Goal: Information Seeking & Learning: Check status

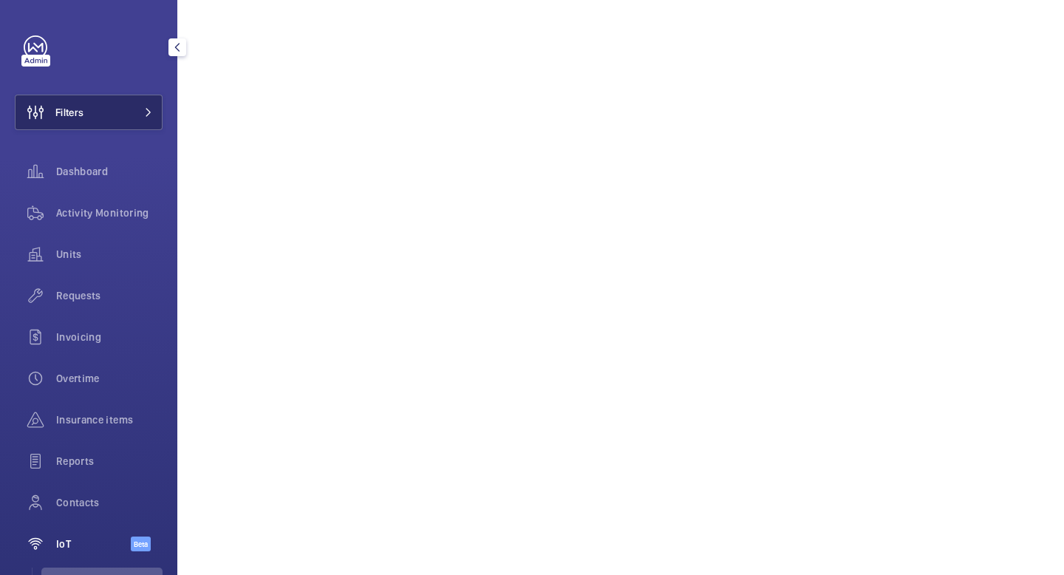
click at [125, 113] on button "Filters" at bounding box center [89, 112] width 148 height 35
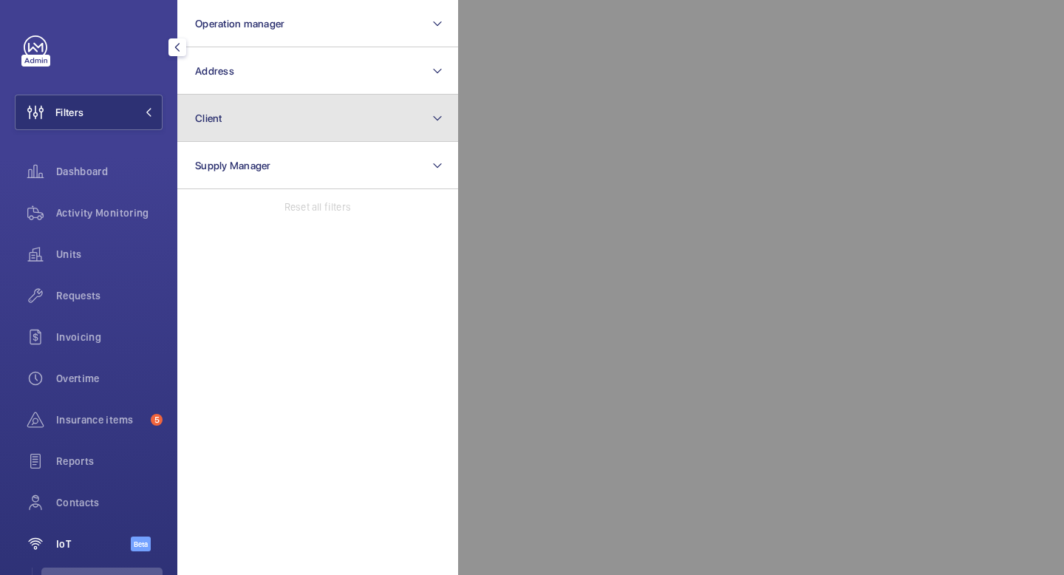
click at [271, 104] on button "Client" at bounding box center [317, 118] width 281 height 47
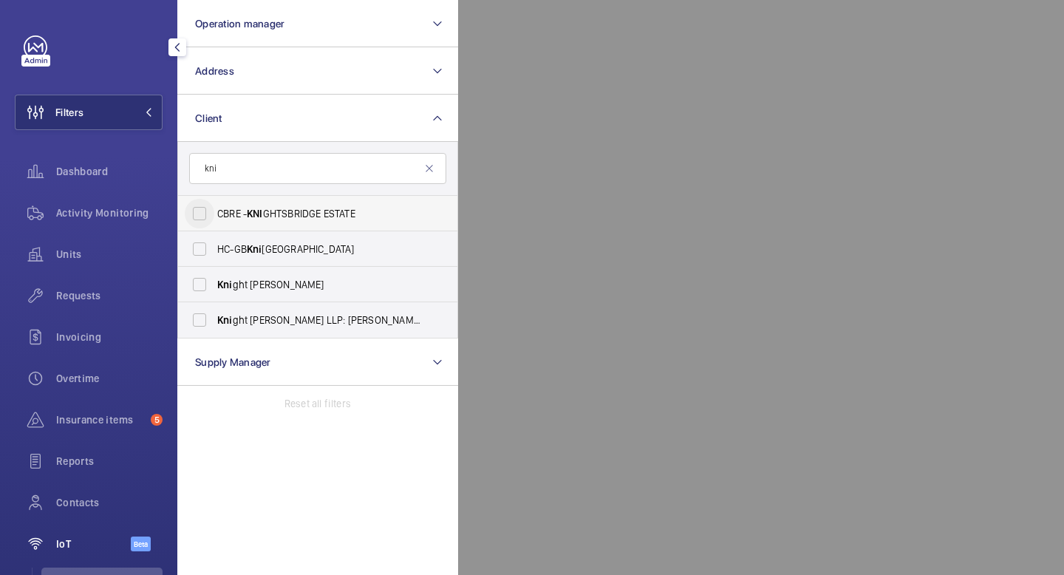
type input "kni"
click at [199, 213] on input "CBRE - KNI GHTSBRIDGE ESTATE" at bounding box center [200, 214] width 30 height 30
checkbox input "true"
click at [197, 297] on input "Kni ght [PERSON_NAME]" at bounding box center [200, 285] width 30 height 30
checkbox input "true"
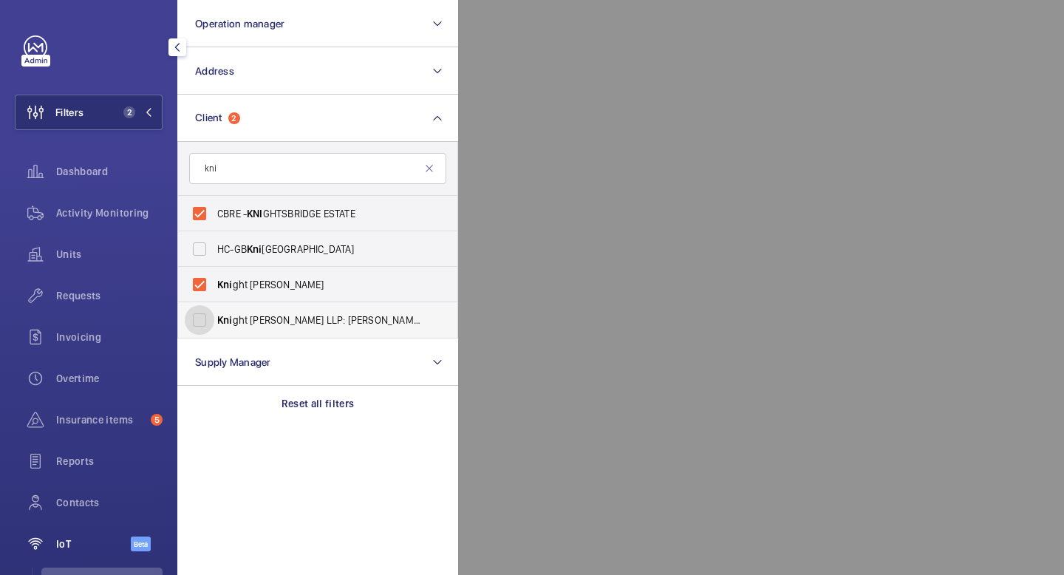
click at [202, 324] on input "Kni ght [PERSON_NAME] LLP: [PERSON_NAME]" at bounding box center [200, 320] width 30 height 30
checkbox input "true"
click at [199, 284] on input "Kni ght [PERSON_NAME]" at bounding box center [200, 285] width 30 height 30
checkbox input "false"
click at [193, 216] on input "CBRE - KNI GHTSBRIDGE ESTATE" at bounding box center [200, 214] width 30 height 30
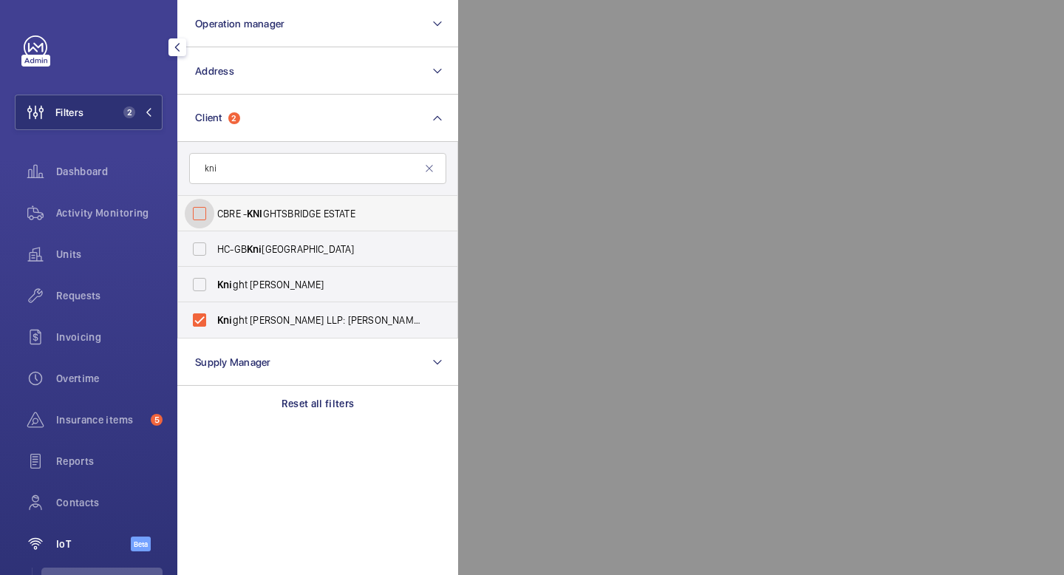
checkbox input "false"
click at [433, 168] on mat-icon at bounding box center [429, 168] width 12 height 12
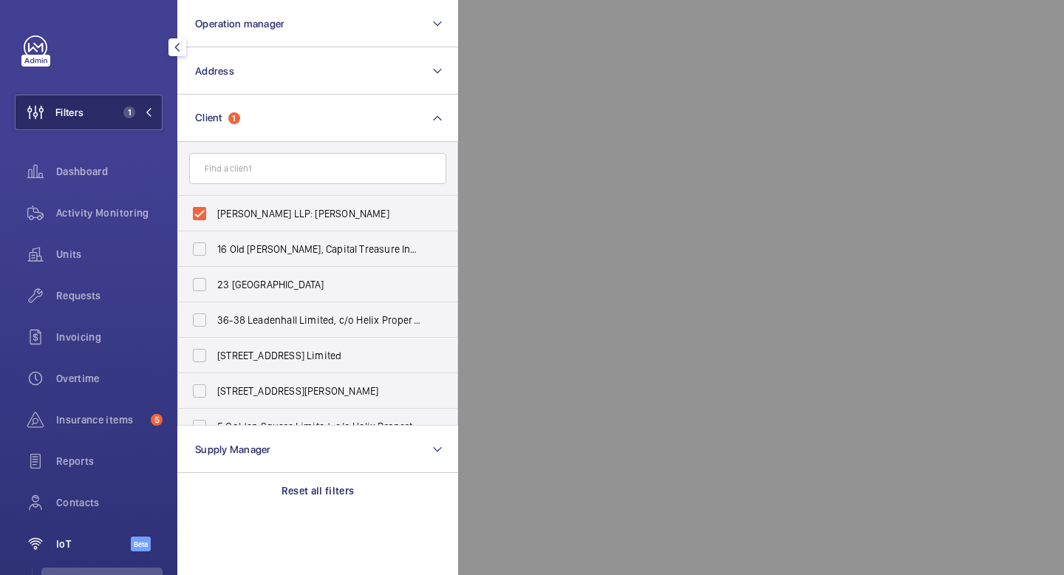
click at [157, 103] on button "Filters 1" at bounding box center [89, 112] width 148 height 35
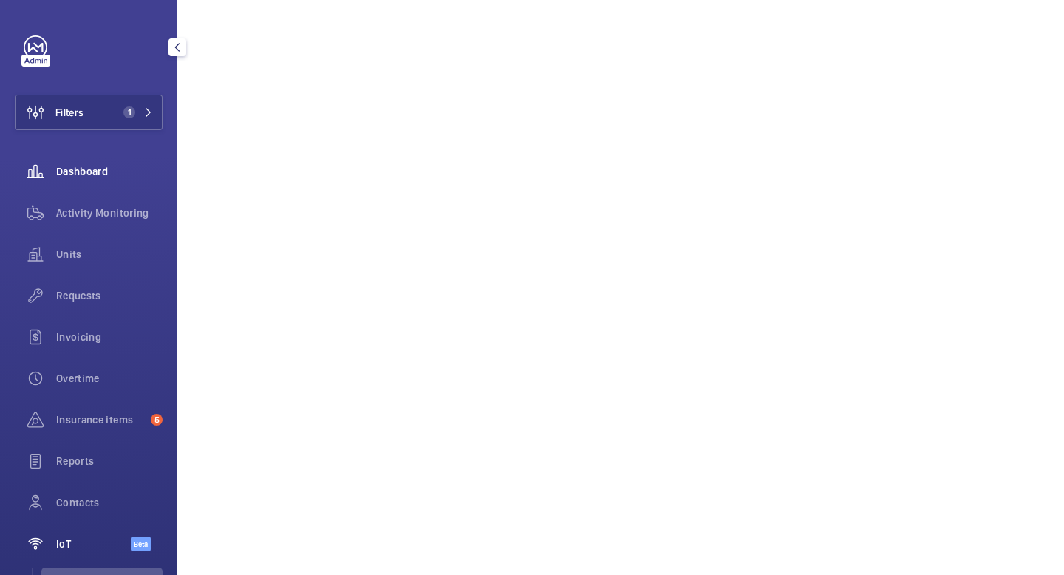
click at [129, 178] on span "Dashboard" at bounding box center [109, 171] width 106 height 15
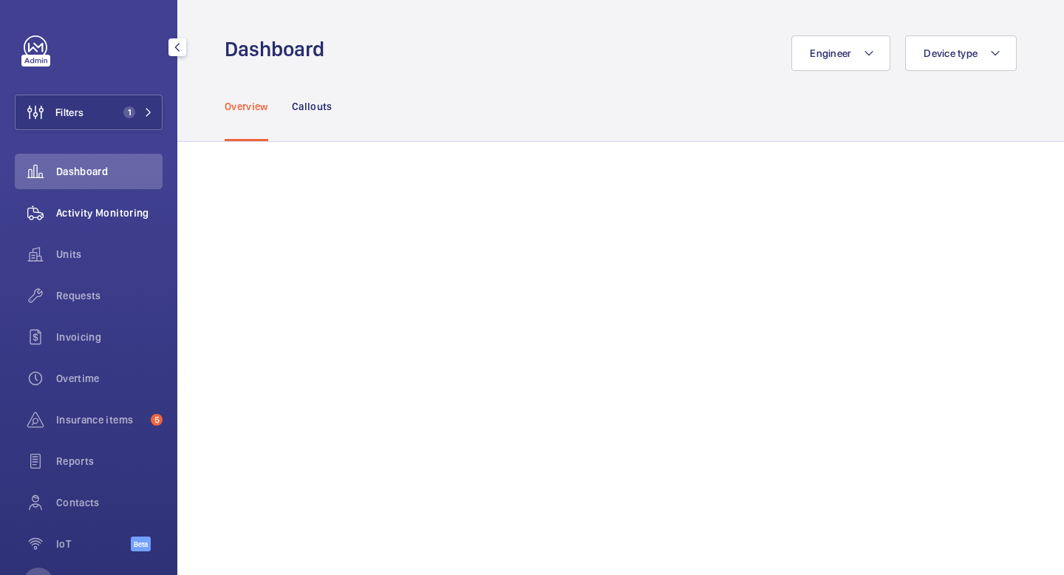
click at [75, 205] on div "Activity Monitoring" at bounding box center [89, 212] width 148 height 35
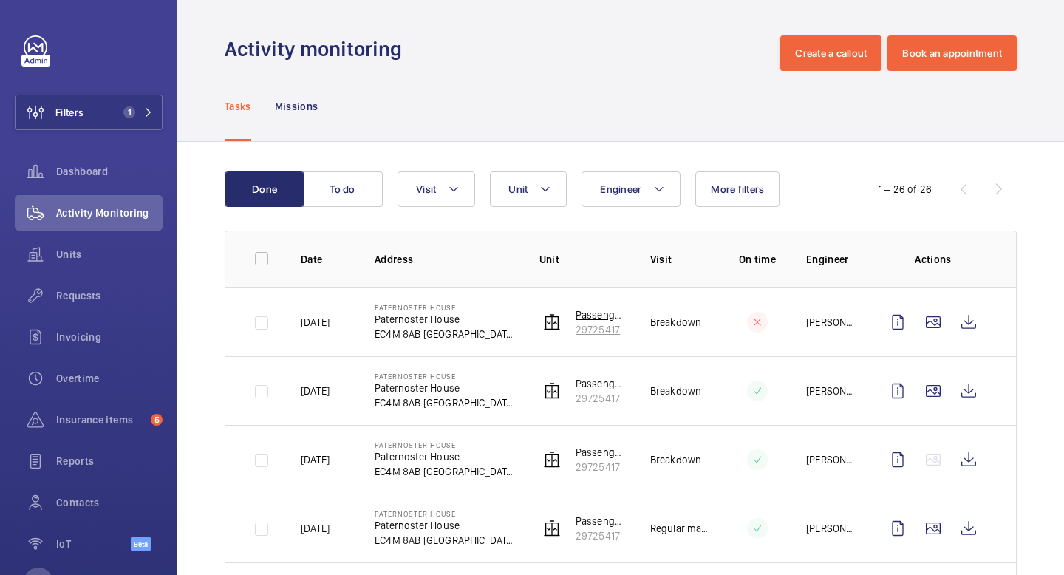
click at [558, 330] on img at bounding box center [552, 322] width 18 height 18
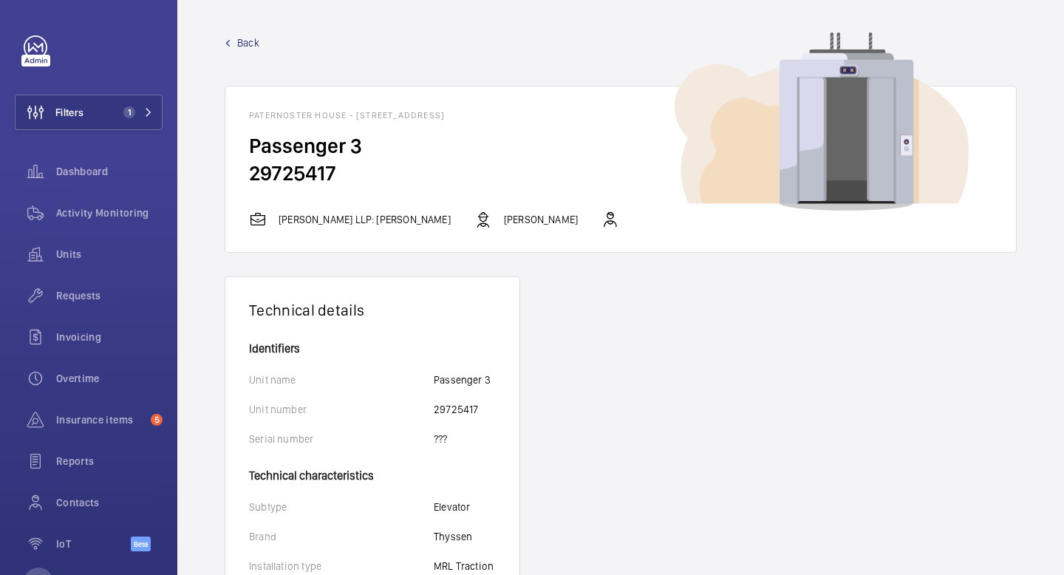
click at [654, 231] on wm-front-card-footer "[PERSON_NAME]: [PERSON_NAME] [PERSON_NAME]" at bounding box center [620, 231] width 790 height 41
click at [143, 122] on button "Filters 1" at bounding box center [89, 112] width 148 height 35
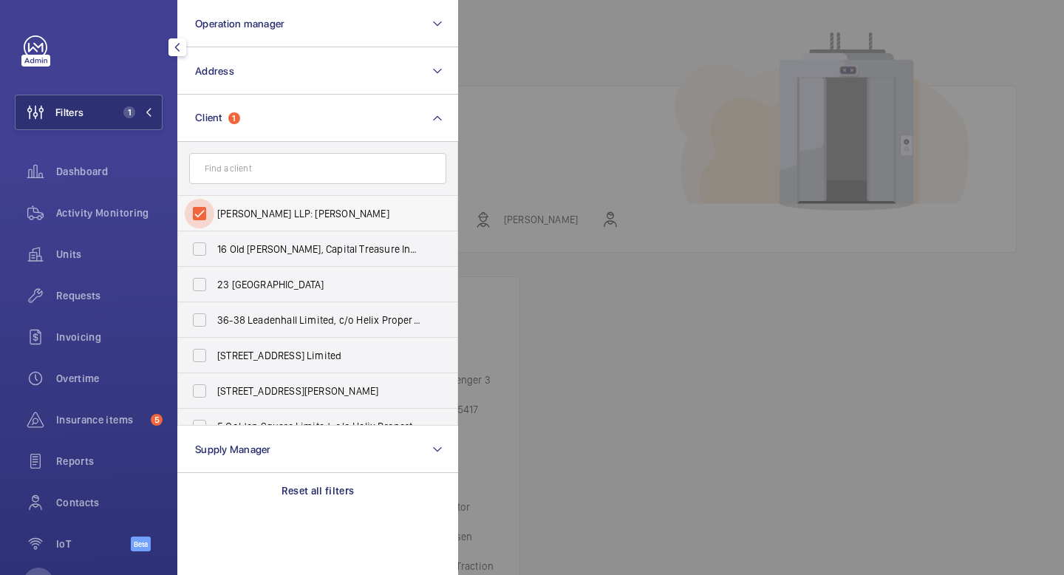
click at [208, 204] on input "[PERSON_NAME] LLP: [PERSON_NAME]" at bounding box center [200, 214] width 30 height 30
click at [199, 217] on input "[PERSON_NAME] LLP: [PERSON_NAME]" at bounding box center [200, 214] width 30 height 30
checkbox input "true"
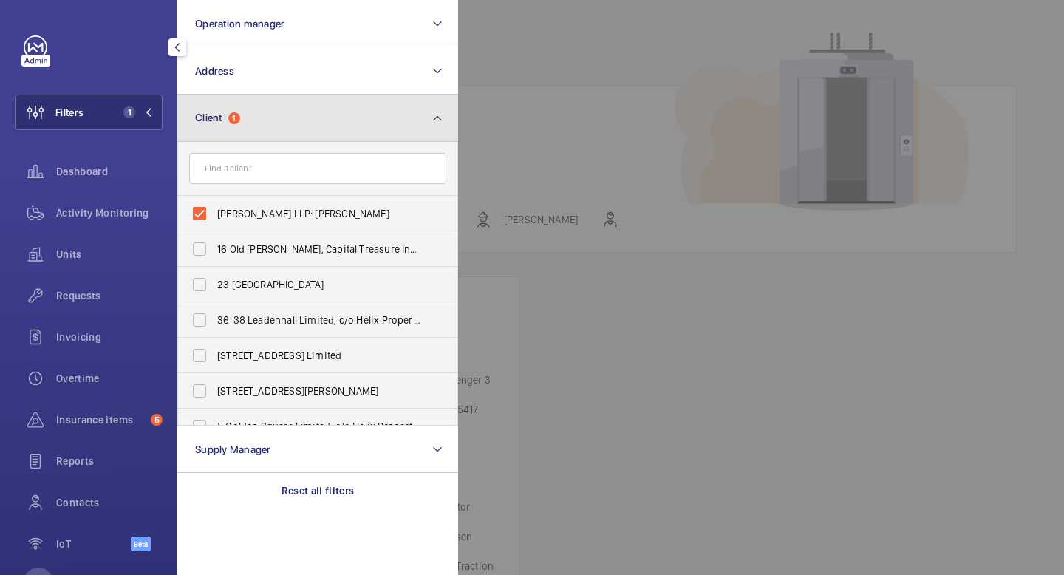
click at [443, 119] on button "Client 1" at bounding box center [317, 118] width 281 height 47
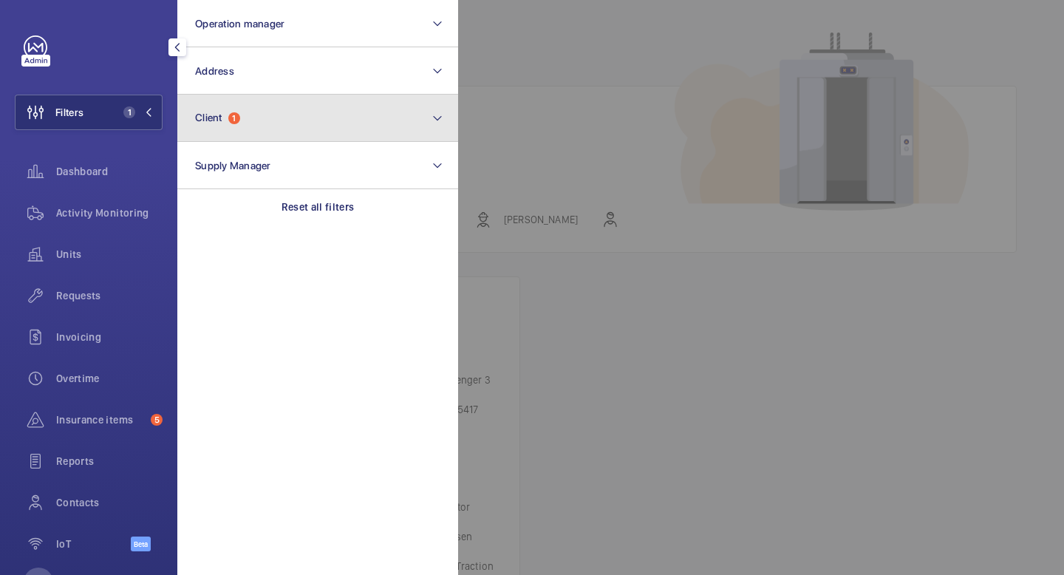
click at [443, 119] on button "Client 1" at bounding box center [317, 118] width 281 height 47
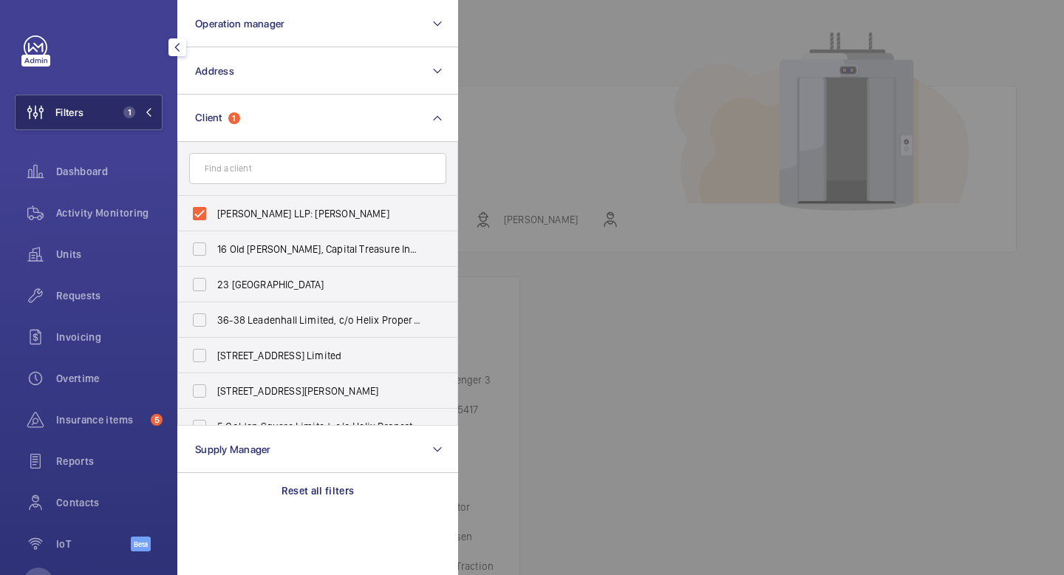
click at [144, 117] on span "1" at bounding box center [134, 112] width 35 height 12
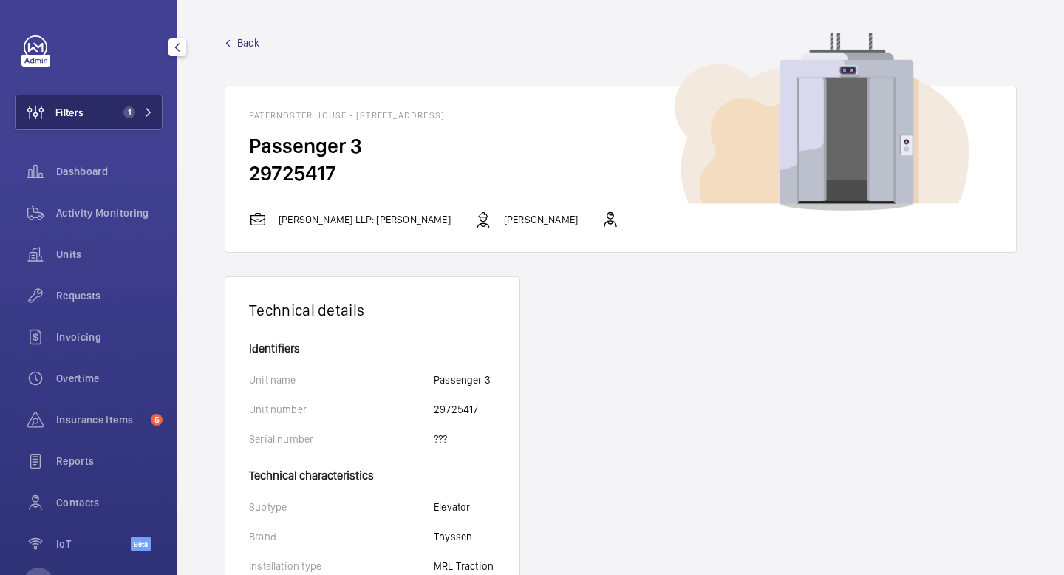
click at [141, 113] on span "1" at bounding box center [134, 112] width 35 height 12
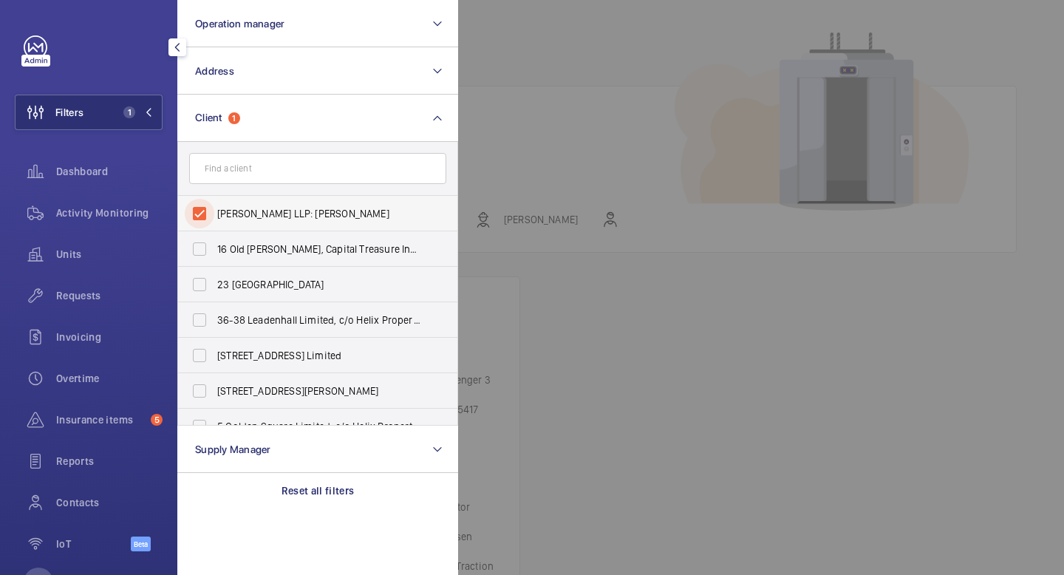
click at [202, 211] on input "[PERSON_NAME] LLP: [PERSON_NAME]" at bounding box center [200, 214] width 30 height 30
checkbox input "false"
